Goal: Transaction & Acquisition: Book appointment/travel/reservation

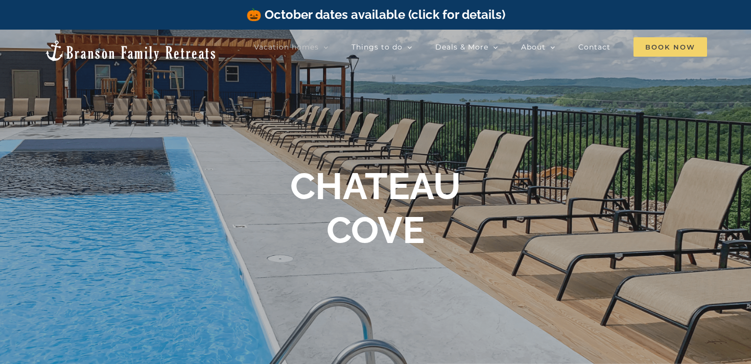
click at [648, 43] on span "Book Now" at bounding box center [670, 46] width 74 height 19
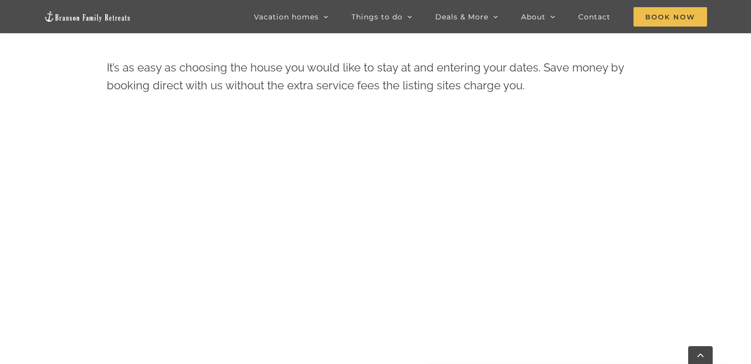
scroll to position [445, 0]
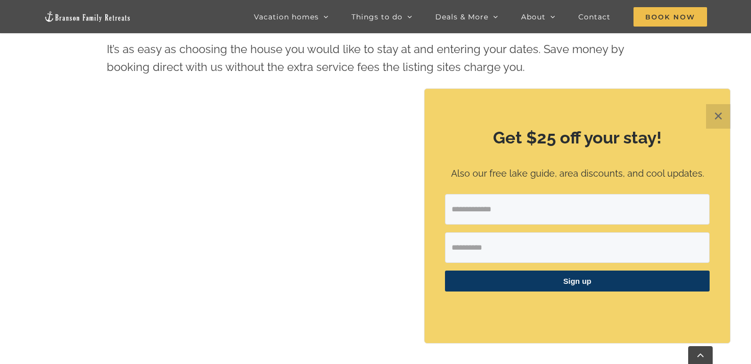
click at [721, 112] on button "✕" at bounding box center [718, 116] width 25 height 25
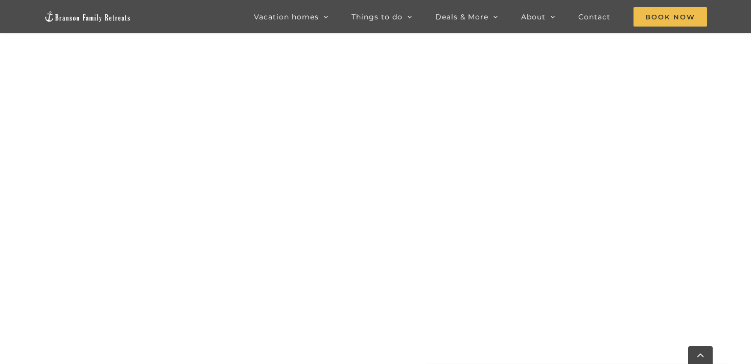
scroll to position [770, 0]
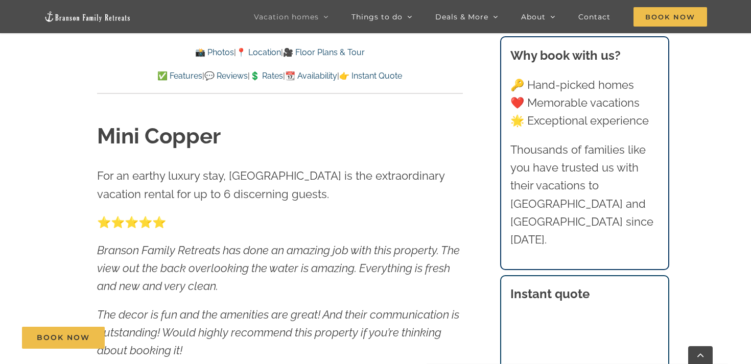
scroll to position [338, 0]
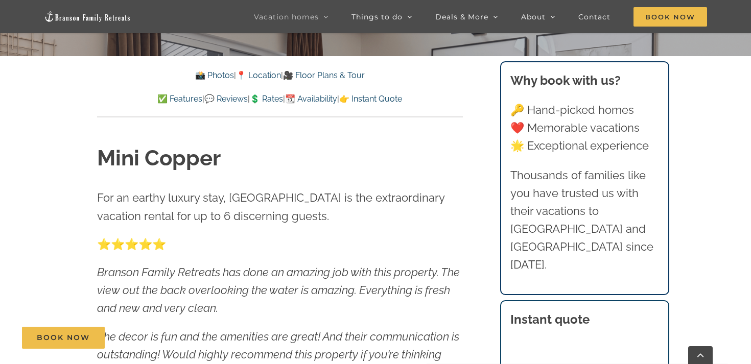
click at [274, 107] on div "📸 Photos | 📍 Location | 🎥 Floor Plans & Tour ✅ Features | 💬 Reviews | 💲 Rates |…" at bounding box center [280, 93] width 366 height 49
click at [274, 102] on link "💲 Rates" at bounding box center [266, 99] width 33 height 10
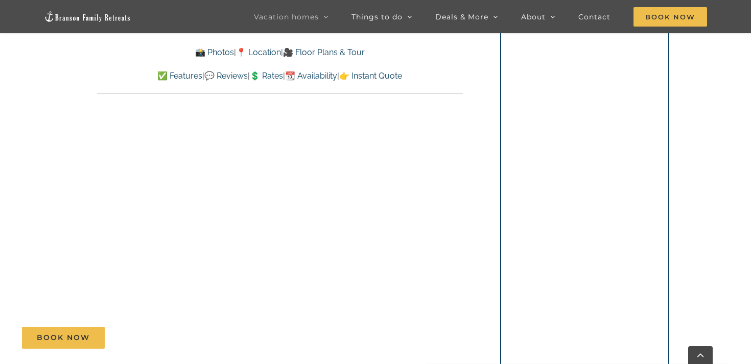
scroll to position [6620, 0]
click at [84, 336] on span "Book Now" at bounding box center [63, 337] width 53 height 9
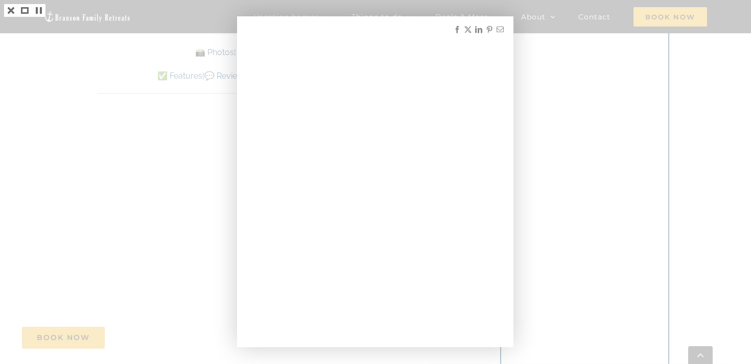
click at [214, 51] on div at bounding box center [375, 182] width 751 height 364
